Goal: Contribute content: Contribute content

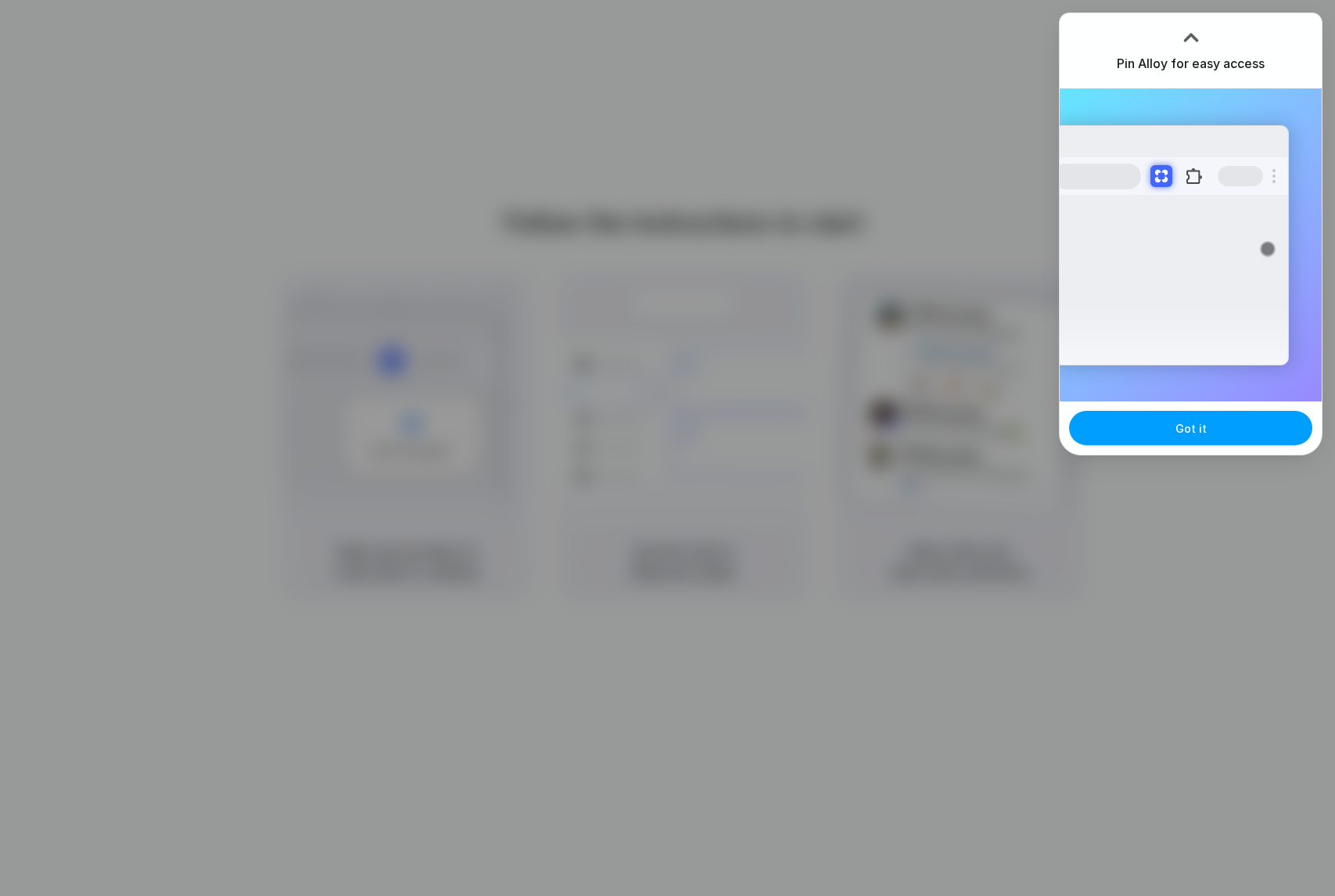
click at [1167, 429] on button "Got it" at bounding box center [1190, 428] width 243 height 35
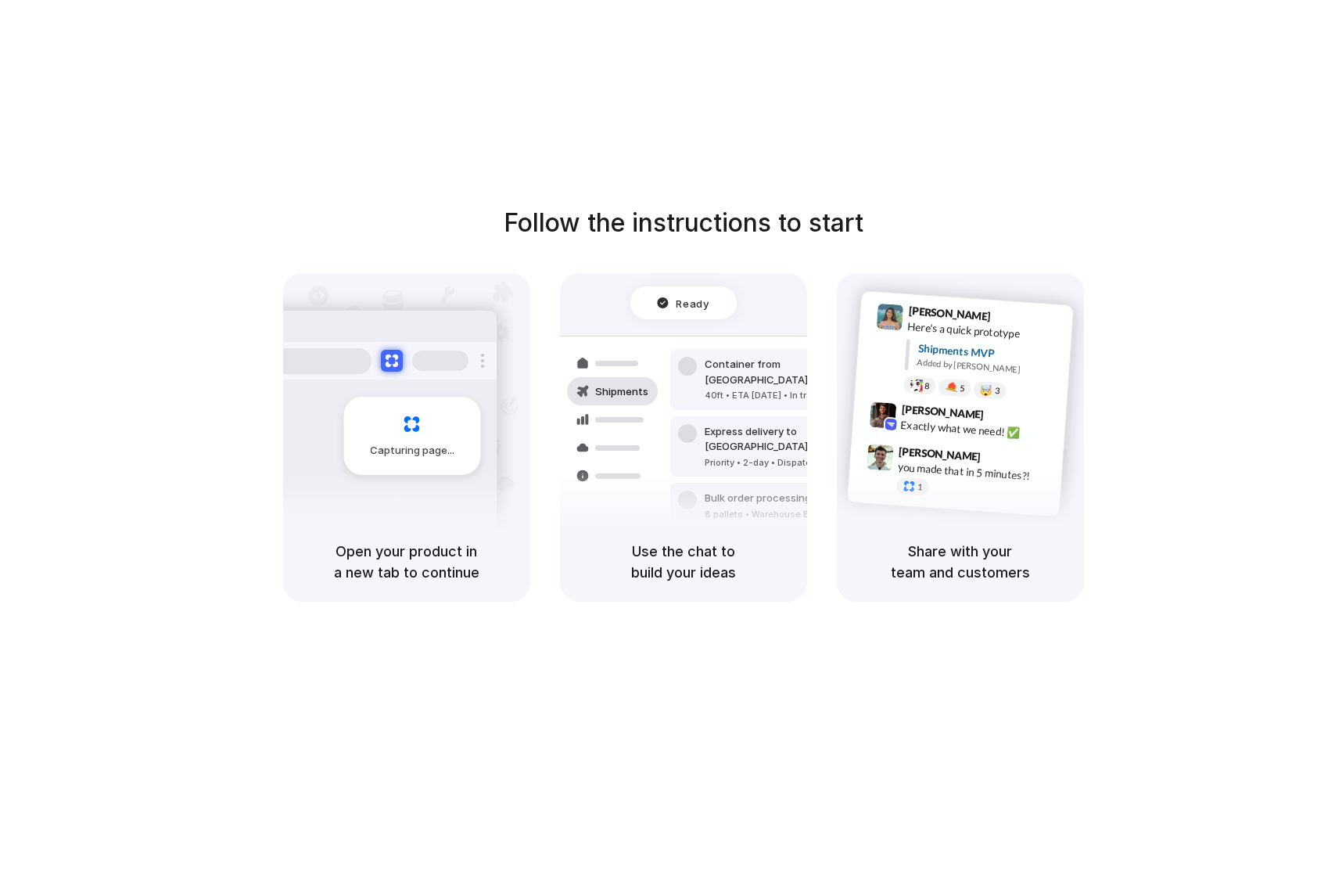
click at [457, 458] on div "Capturing page" at bounding box center [412, 436] width 137 height 78
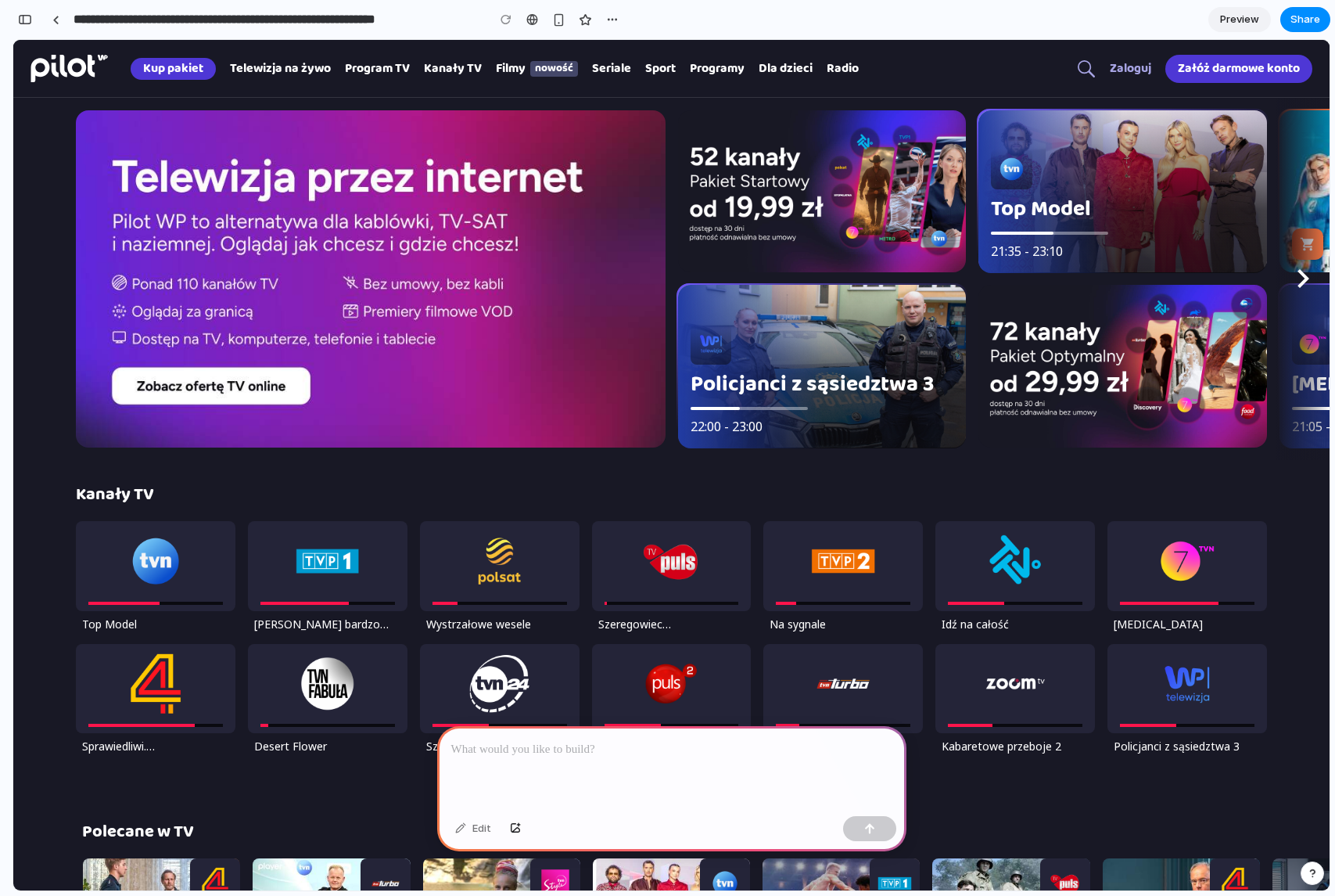
click at [1298, 275] on icon "Następny slajd" at bounding box center [1304, 278] width 12 height 19
click at [693, 748] on p at bounding box center [672, 749] width 442 height 19
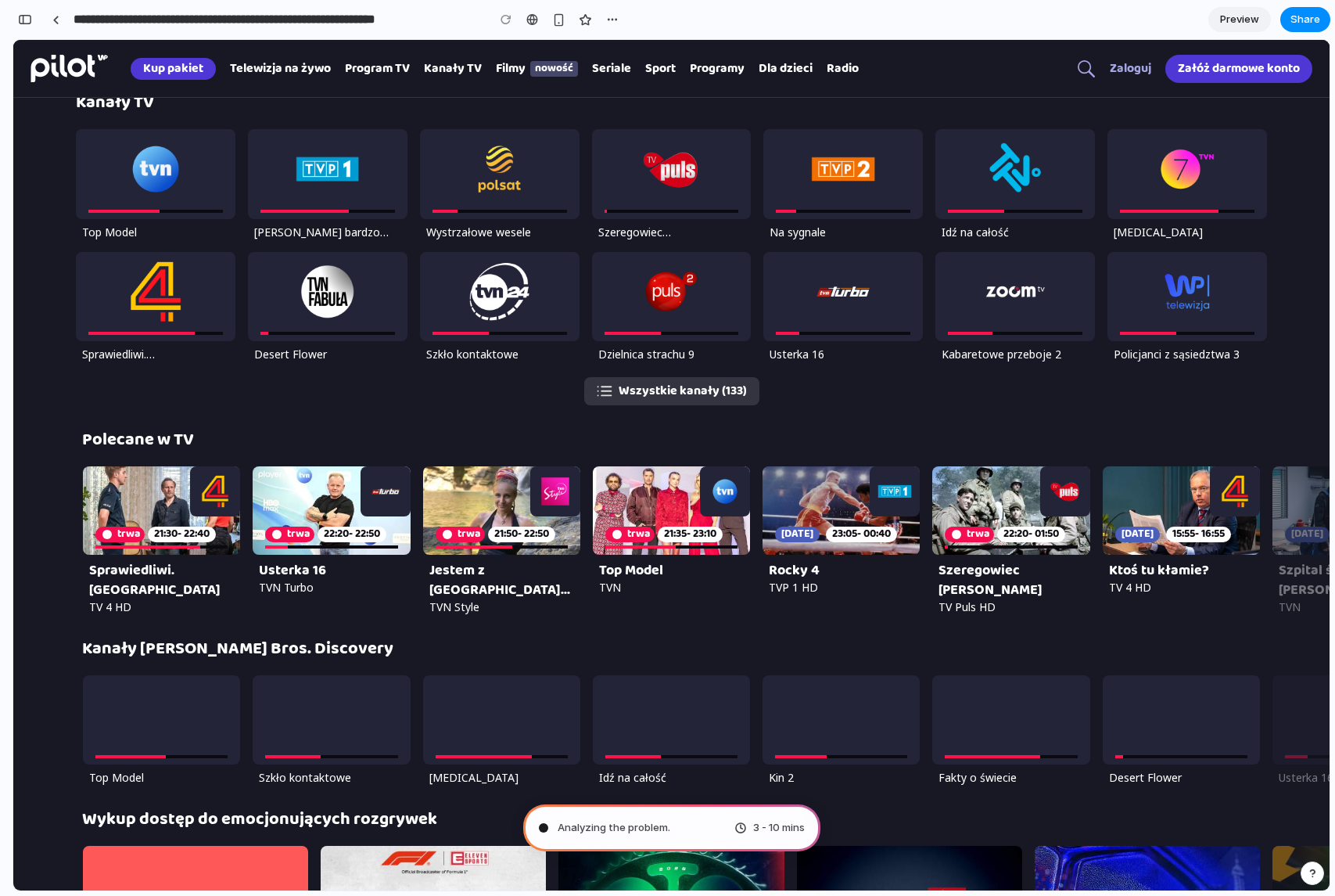
scroll to position [391, 0]
